Goal: Check status: Check status

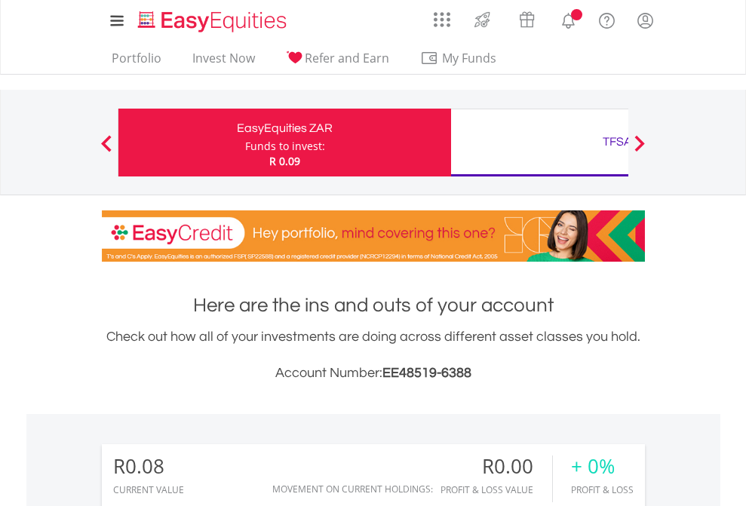
scroll to position [145, 237]
click at [245, 143] on div "Funds to invest:" at bounding box center [285, 146] width 80 height 15
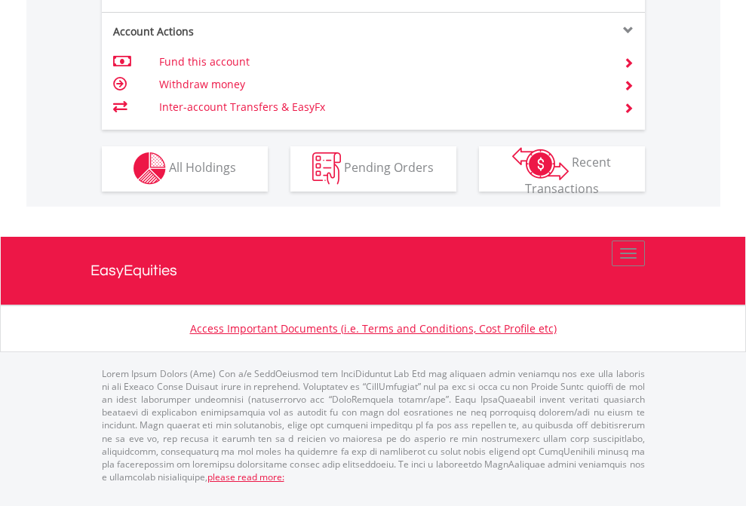
scroll to position [1411, 0]
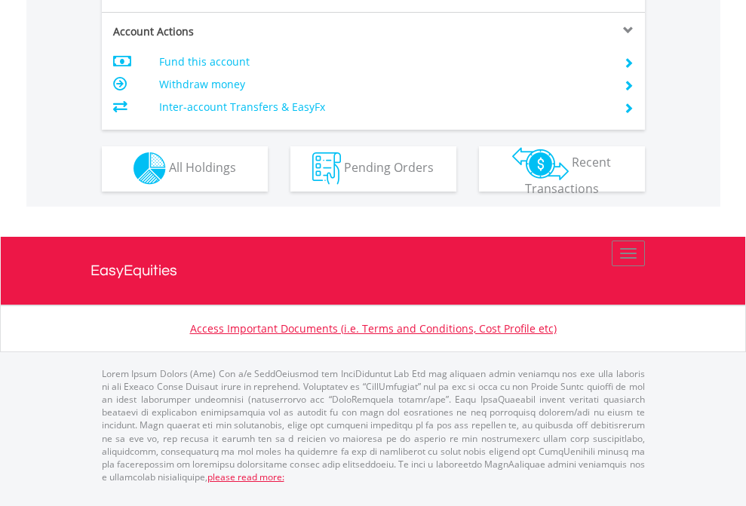
scroll to position [1411, 0]
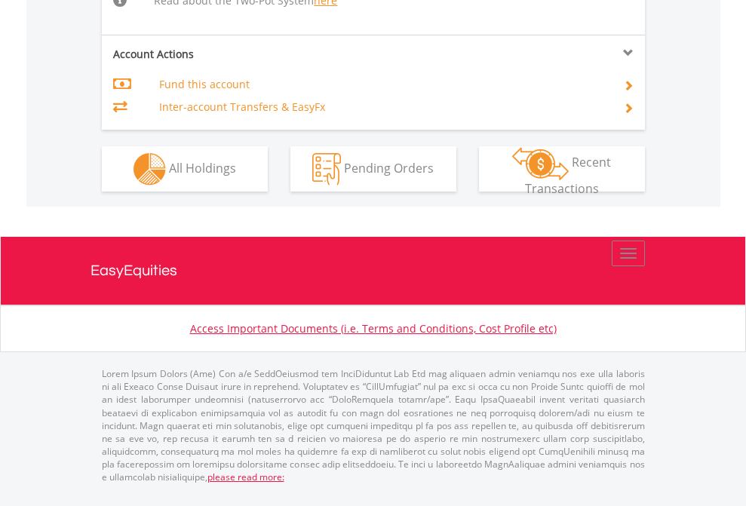
scroll to position [1347, 0]
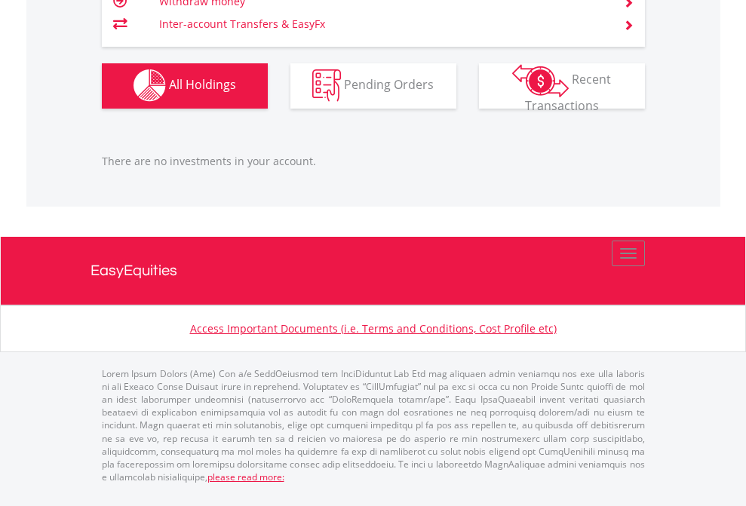
scroll to position [1494, 0]
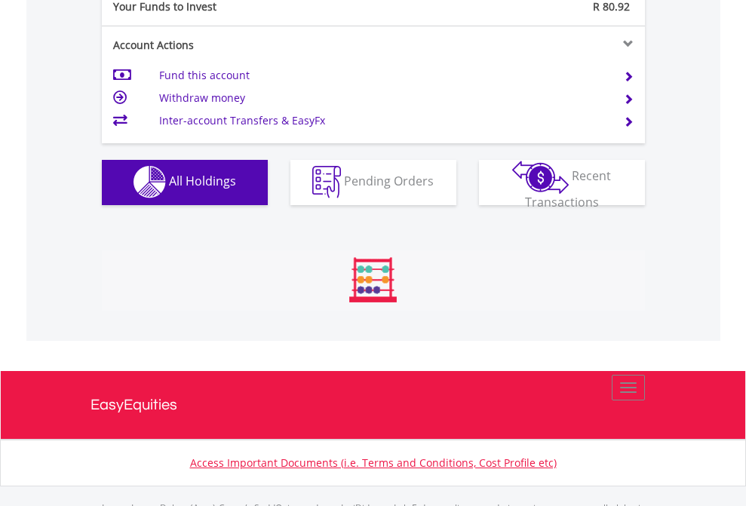
scroll to position [1494, 0]
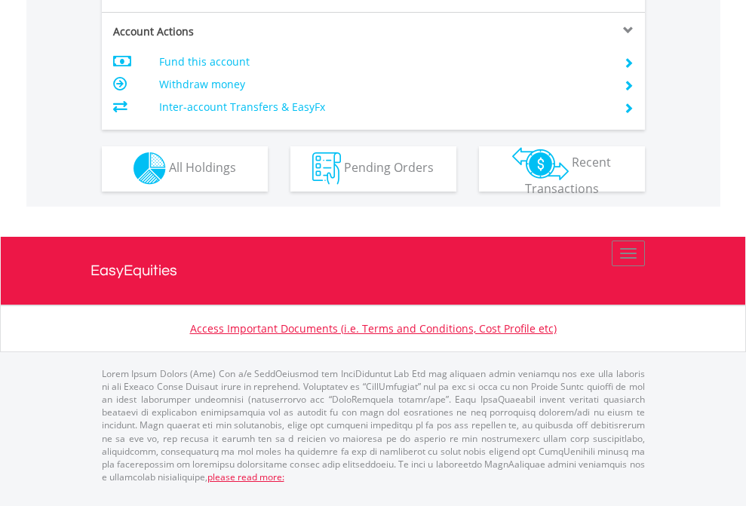
click at [169, 176] on span "All Holdings" at bounding box center [202, 167] width 67 height 17
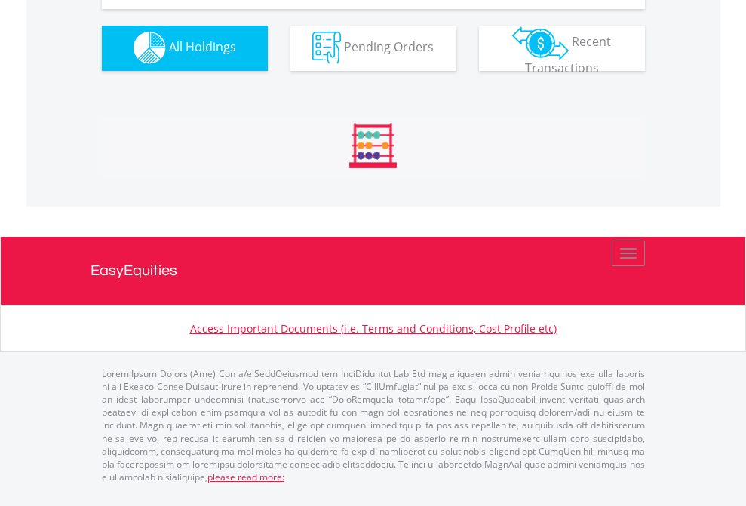
scroll to position [1494, 0]
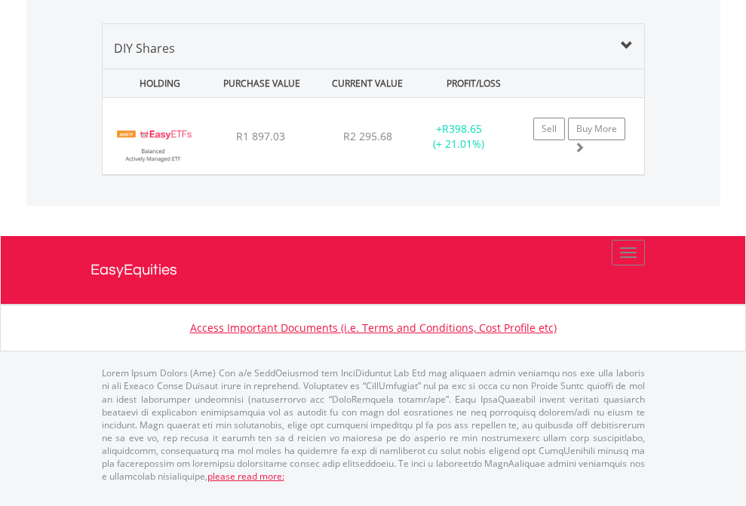
scroll to position [145, 237]
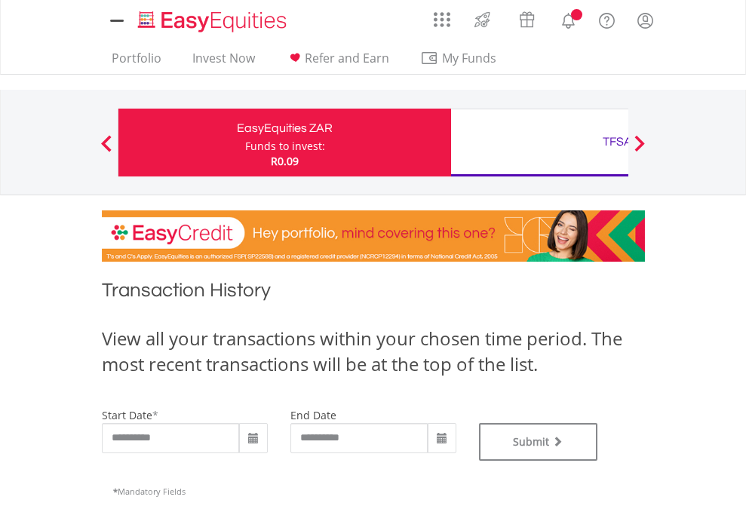
type input "**********"
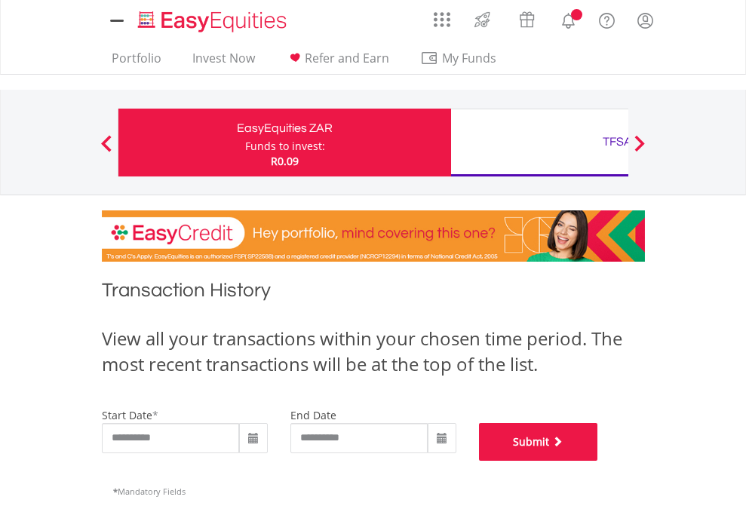
click at [598, 461] on button "Submit" at bounding box center [538, 442] width 119 height 38
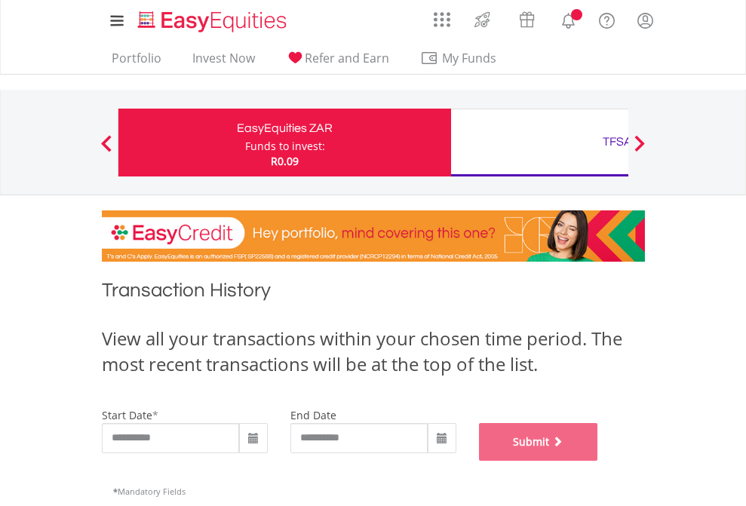
scroll to position [612, 0]
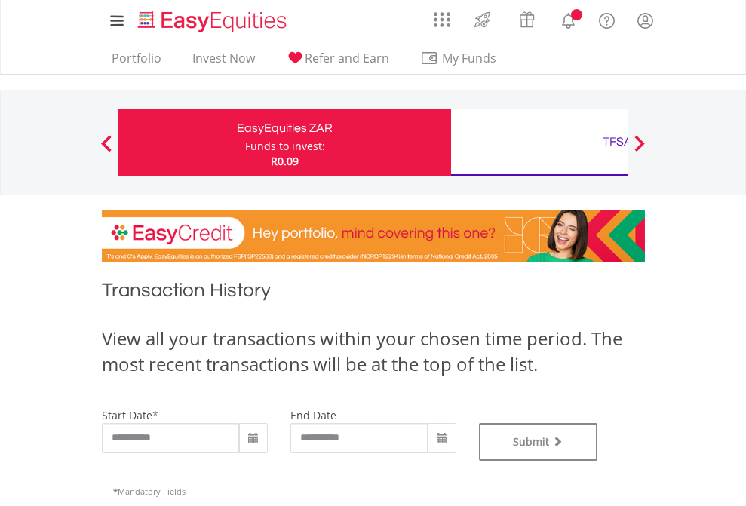
click at [539, 143] on div "TFSA" at bounding box center [617, 141] width 315 height 21
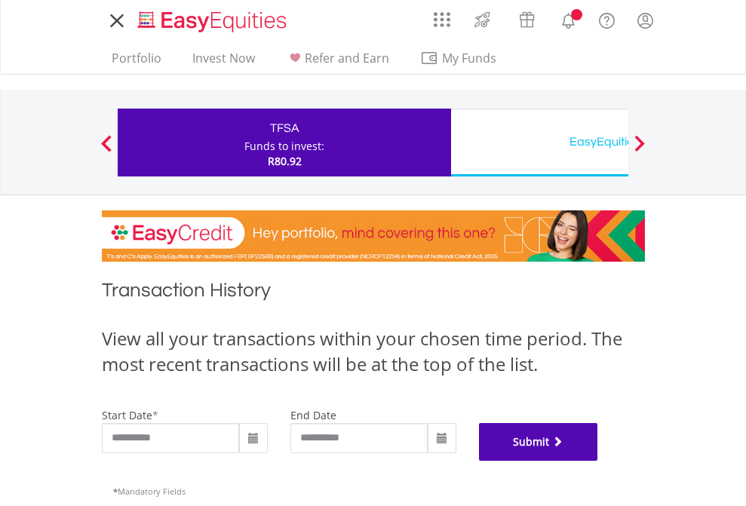
click at [598, 461] on button "Submit" at bounding box center [538, 442] width 119 height 38
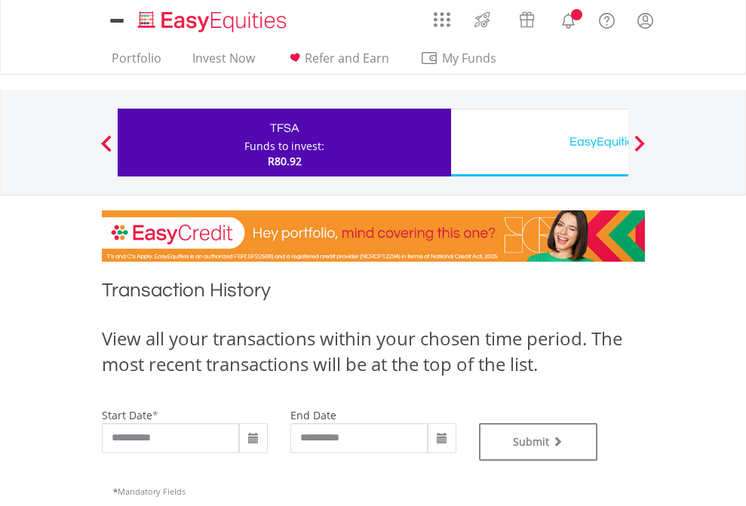
click at [539, 143] on div "EasyEquities USD" at bounding box center [617, 141] width 315 height 21
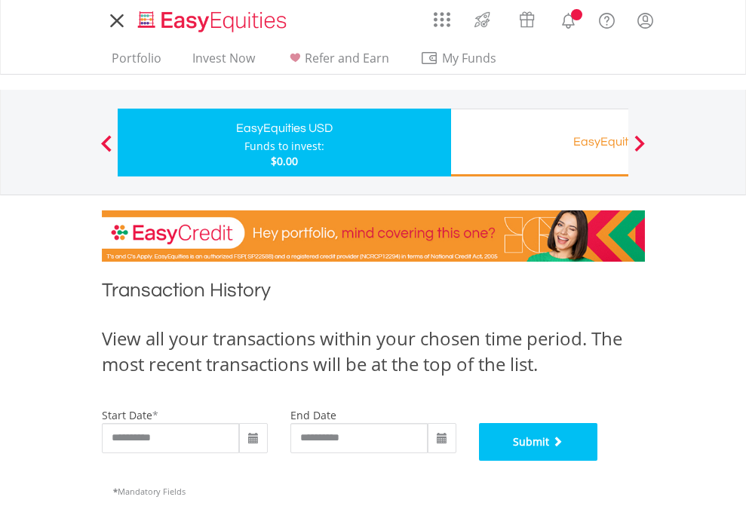
click at [598, 461] on button "Submit" at bounding box center [538, 442] width 119 height 38
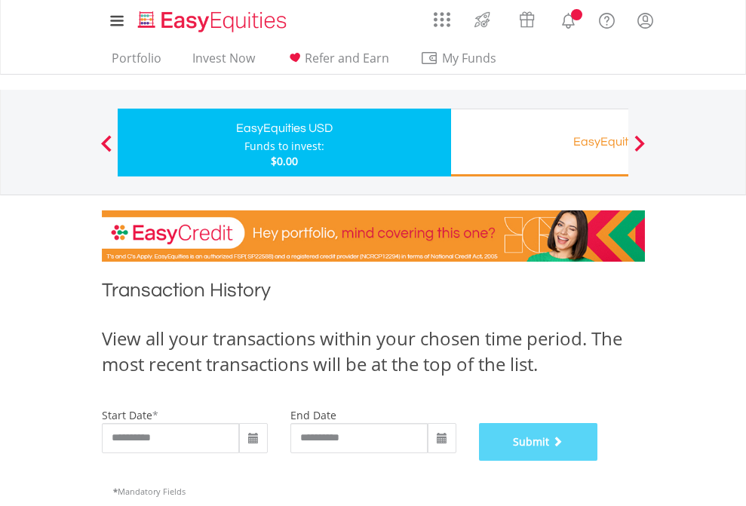
scroll to position [612, 0]
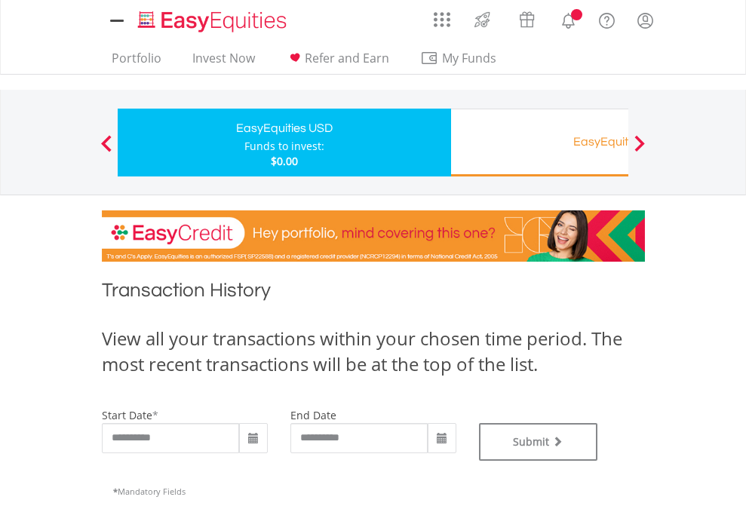
click at [539, 143] on div "EasyEquities RA" at bounding box center [617, 141] width 315 height 21
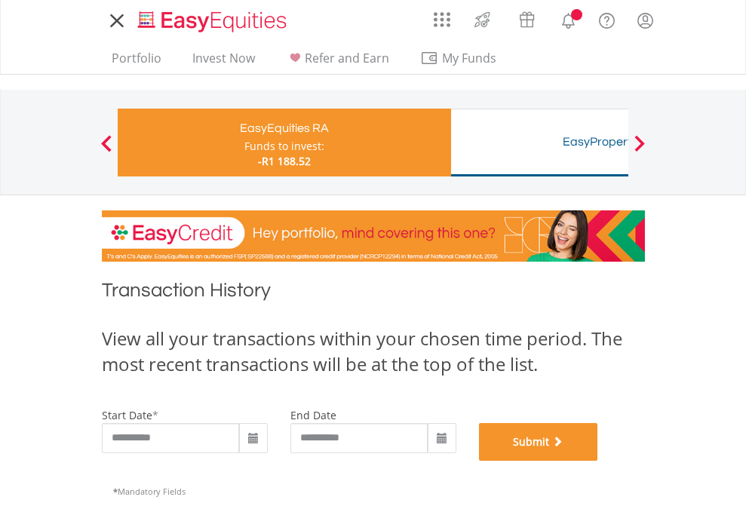
click at [598, 461] on button "Submit" at bounding box center [538, 442] width 119 height 38
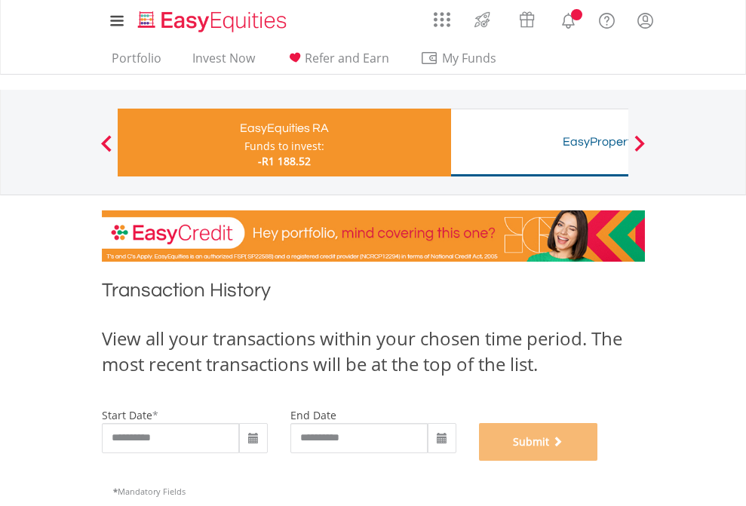
scroll to position [612, 0]
